Goal: Register for event/course

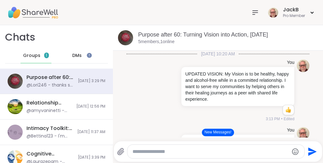
scroll to position [337, 0]
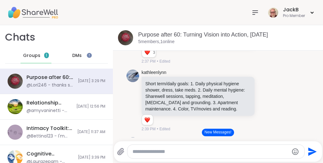
click at [221, 131] on button "New Messages!" at bounding box center [218, 133] width 32 height 8
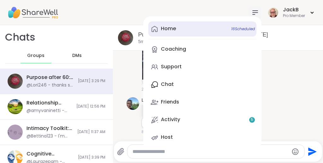
click at [175, 30] on link "Home 16 Scheduled" at bounding box center [202, 28] width 108 height 15
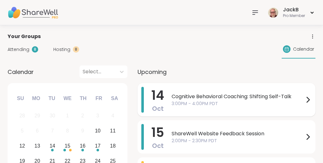
click at [207, 97] on span "Cognitive Behavioral Coaching: Shifting Self-Talk" at bounding box center [237, 97] width 132 height 8
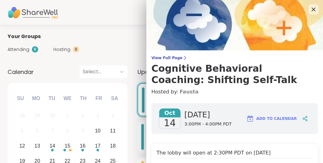
click at [184, 92] on link "Fausta" at bounding box center [188, 92] width 19 height 8
click at [315, 9] on icon at bounding box center [313, 9] width 8 height 8
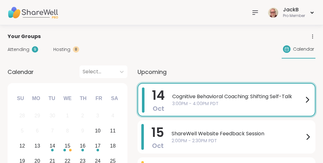
click at [252, 11] on icon at bounding box center [254, 13] width 5 height 4
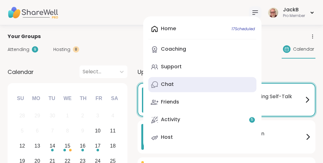
click at [168, 85] on div "Chat" at bounding box center [167, 84] width 13 height 7
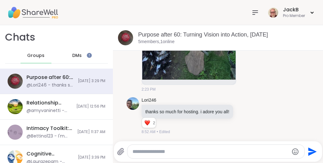
click at [81, 55] on span "DMs" at bounding box center [76, 56] width 9 height 6
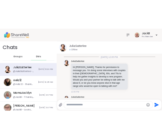
scroll to position [281, 0]
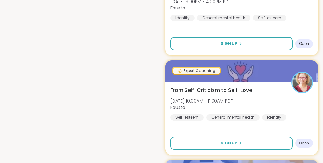
scroll to position [672, 0]
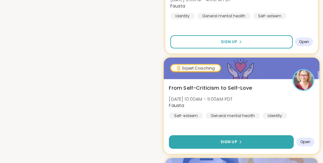
click at [210, 140] on button "Sign Up" at bounding box center [231, 142] width 125 height 14
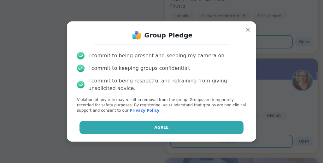
click at [212, 129] on button "Agree" at bounding box center [161, 127] width 164 height 13
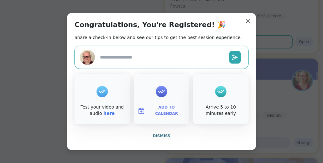
type textarea "*"
click at [164, 136] on span "Dismiss" at bounding box center [162, 136] width 18 height 4
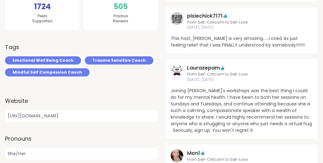
scroll to position [0, 0]
